Goal: Task Accomplishment & Management: Use online tool/utility

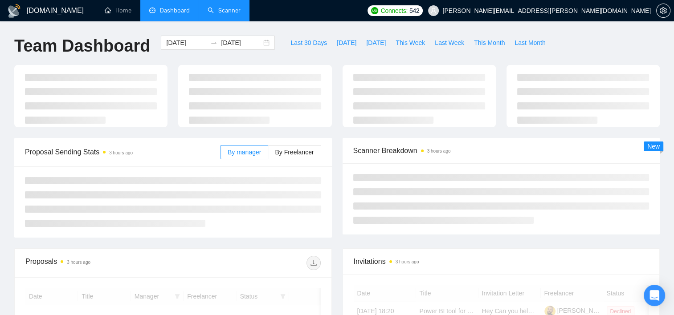
drag, startPoint x: 0, startPoint y: 0, endPoint x: 220, endPoint y: 13, distance: 220.0
click at [220, 13] on link "Scanner" at bounding box center [224, 11] width 33 height 8
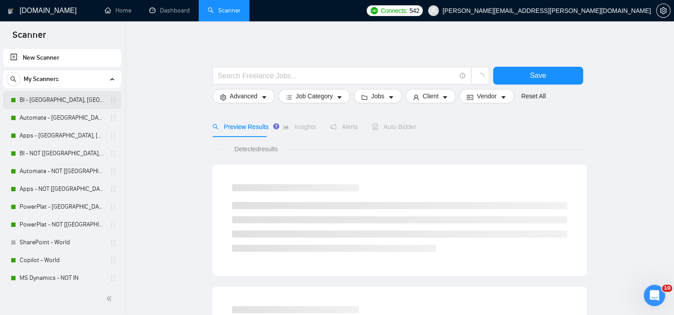
click at [52, 101] on link "BI - [GEOGRAPHIC_DATA], [GEOGRAPHIC_DATA], [GEOGRAPHIC_DATA]" at bounding box center [62, 100] width 85 height 18
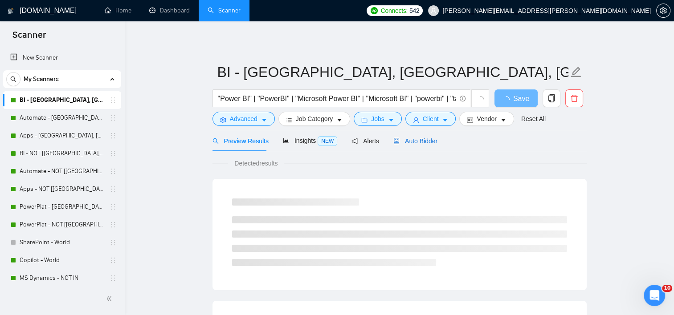
click at [421, 143] on span "Auto Bidder" at bounding box center [415, 141] width 44 height 7
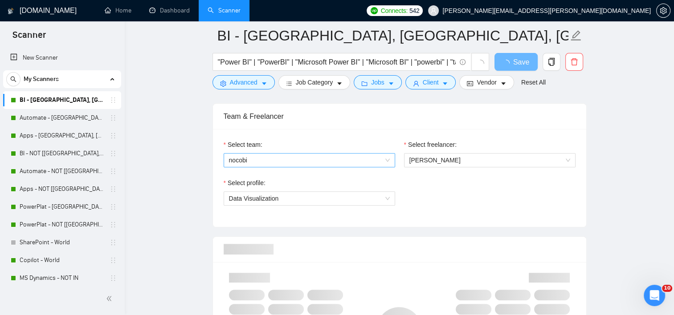
scroll to position [446, 0]
click at [275, 201] on span "Data Visualization" at bounding box center [309, 197] width 161 height 13
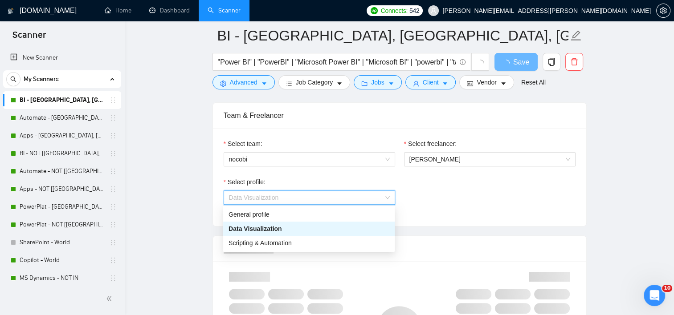
click at [275, 201] on span "Data Visualization" at bounding box center [309, 197] width 161 height 13
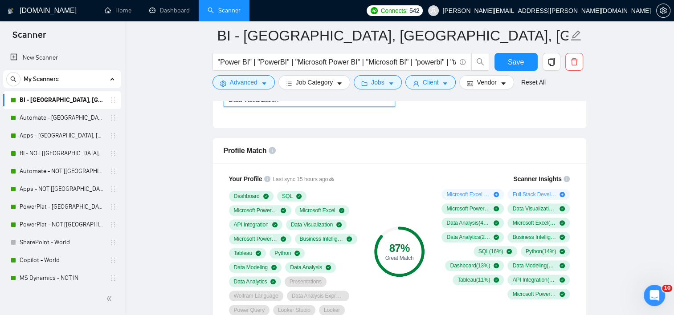
scroll to position [490, 0]
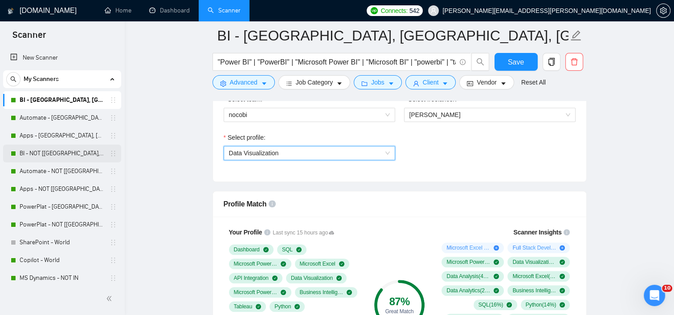
click at [53, 153] on link "BI - NOT [[GEOGRAPHIC_DATA], CAN, [GEOGRAPHIC_DATA]]" at bounding box center [62, 154] width 85 height 18
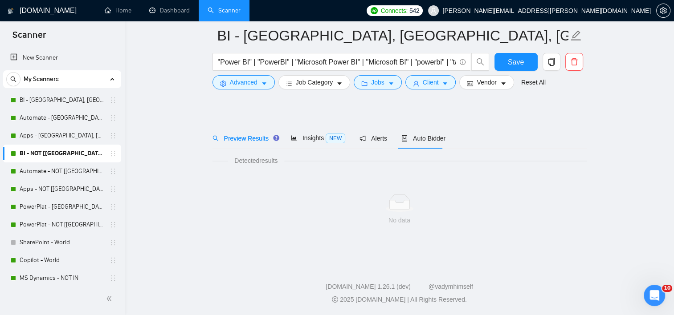
scroll to position [10, 0]
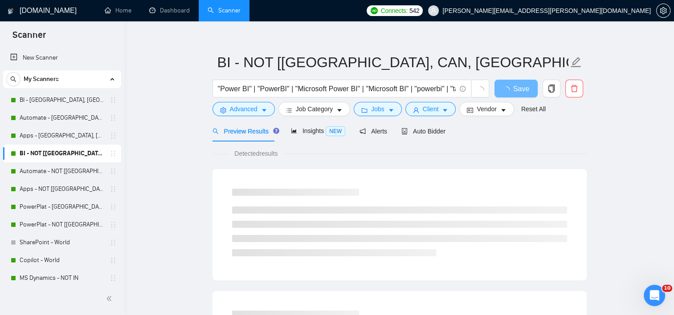
click at [390, 136] on div "Preview Results Insights NEW Alerts Auto Bidder" at bounding box center [329, 131] width 233 height 21
click at [415, 133] on span "Auto Bidder" at bounding box center [423, 131] width 44 height 7
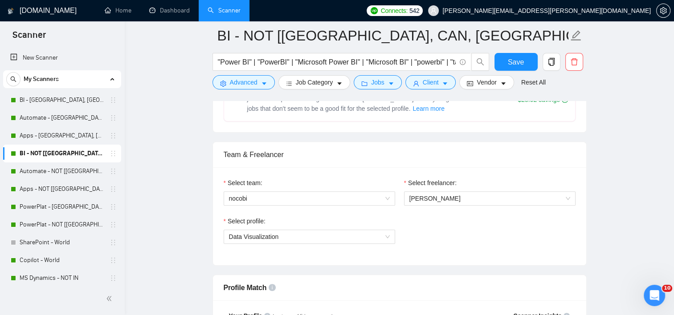
scroll to position [446, 0]
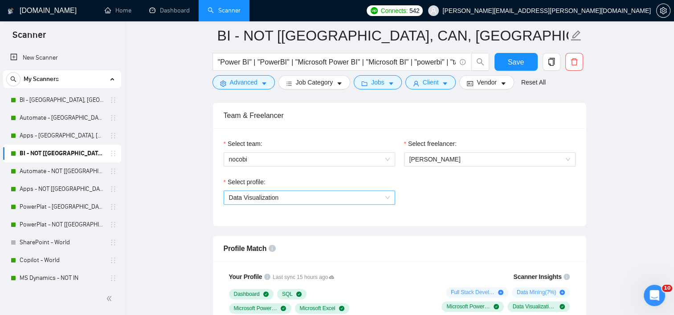
click at [294, 200] on span "Data Visualization" at bounding box center [309, 197] width 161 height 13
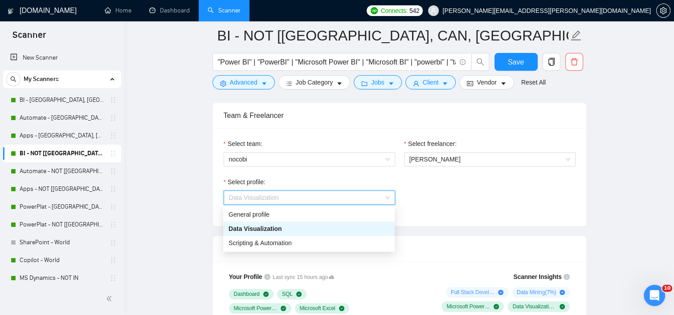
click at [294, 200] on span "Data Visualization" at bounding box center [309, 197] width 161 height 13
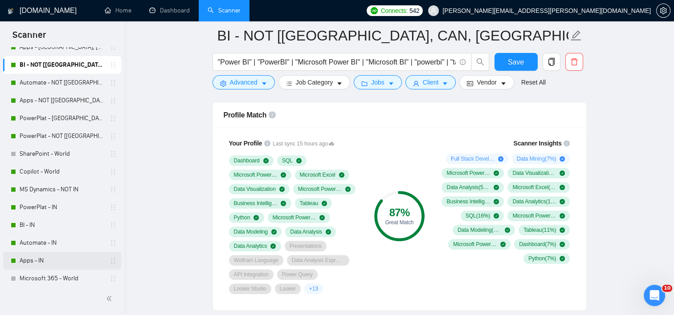
scroll to position [89, 0]
click at [55, 221] on link "BI - IN" at bounding box center [62, 225] width 85 height 18
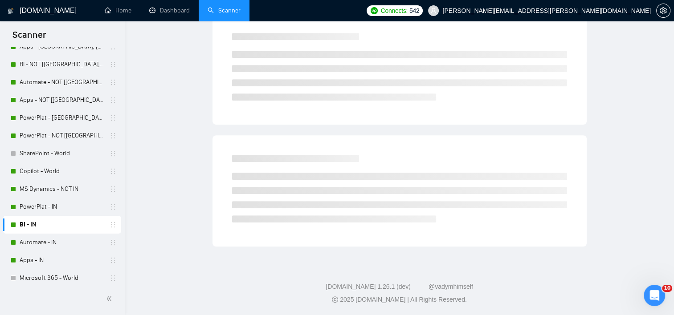
scroll to position [10, 0]
